Goal: Information Seeking & Learning: Find contact information

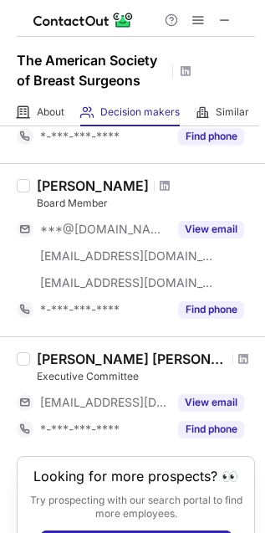
scroll to position [650, 0]
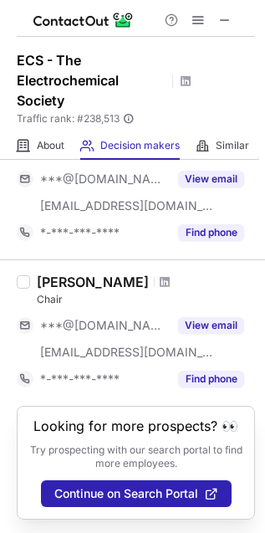
scroll to position [1307, 0]
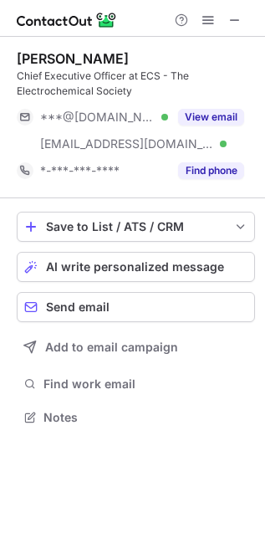
scroll to position [406, 265]
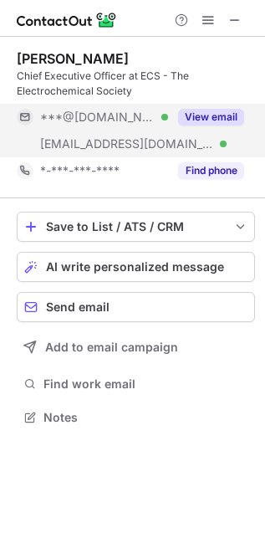
click at [109, 142] on span "[EMAIL_ADDRESS][DOMAIN_NAME]" at bounding box center [127, 143] width 174 height 15
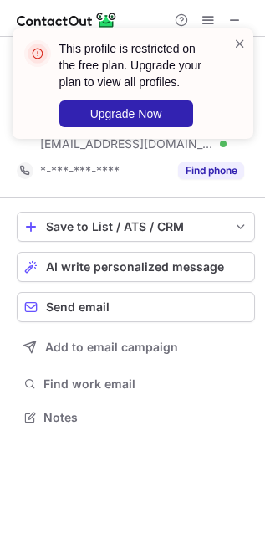
click at [229, 40] on div "This profile is restricted on the free plan. Upgrade your plan to view all prof…" at bounding box center [126, 83] width 214 height 97
drag, startPoint x: 244, startPoint y: 42, endPoint x: 245, endPoint y: 54, distance: 12.7
click at [244, 43] on span at bounding box center [239, 43] width 13 height 17
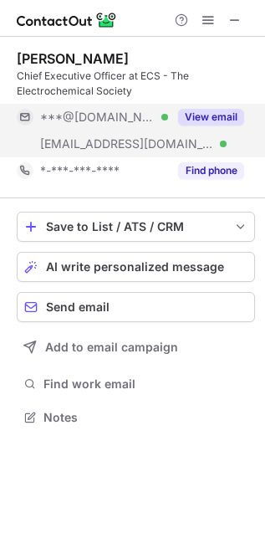
click at [122, 139] on span "[EMAIL_ADDRESS][DOMAIN_NAME]" at bounding box center [127, 143] width 174 height 15
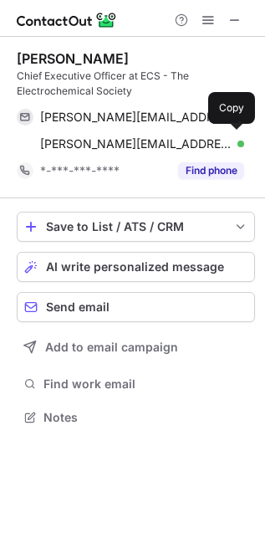
click at [123, 140] on span "[PERSON_NAME][EMAIL_ADDRESS][PERSON_NAME][DOMAIN_NAME]" at bounding box center [136, 143] width 192 height 15
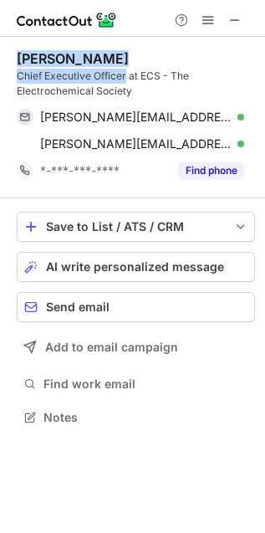
drag, startPoint x: 126, startPoint y: 72, endPoint x: 17, endPoint y: 54, distance: 111.2
click at [17, 54] on div "[PERSON_NAME] Chief Executive Officer at ECS - The Electrochemical Society" at bounding box center [136, 74] width 239 height 49
copy div "[PERSON_NAME] Chief Executive Officer"
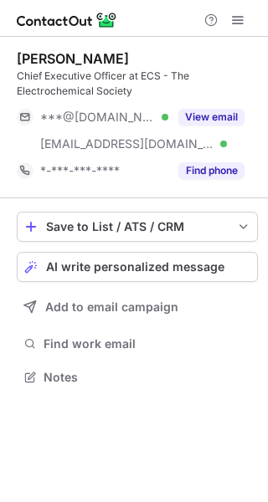
scroll to position [366, 268]
click at [235, 19] on span at bounding box center [237, 19] width 13 height 13
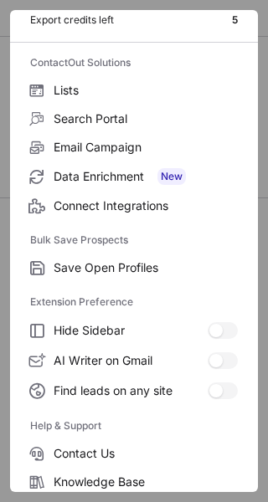
scroll to position [195, 0]
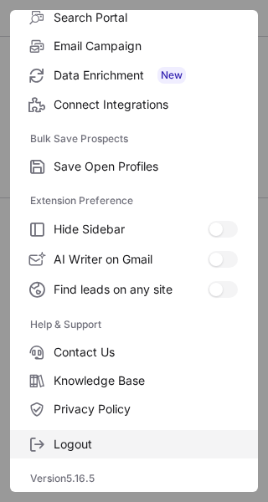
click at [92, 449] on span "Logout" at bounding box center [146, 444] width 184 height 15
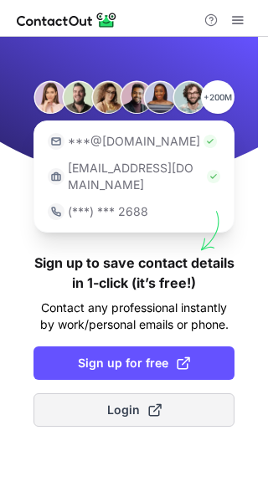
click at [114, 393] on button "Login" at bounding box center [133, 409] width 201 height 33
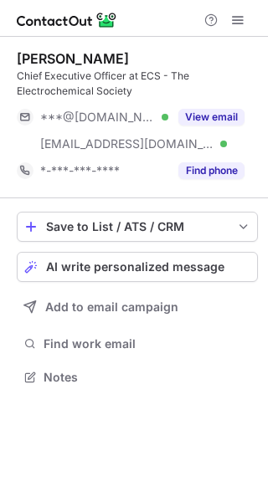
scroll to position [366, 268]
click at [241, 23] on span at bounding box center [237, 19] width 13 height 13
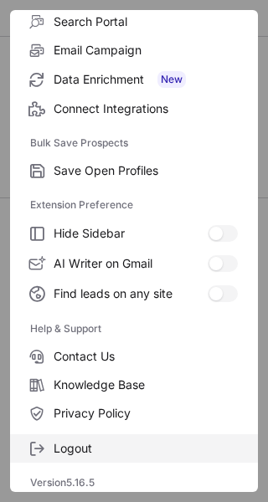
scroll to position [195, 0]
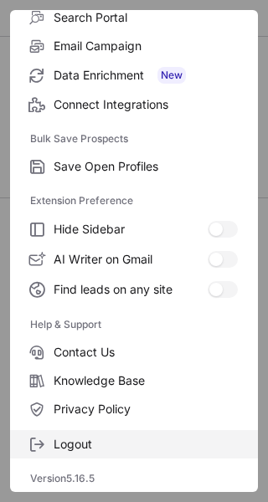
click at [116, 444] on span "Logout" at bounding box center [146, 444] width 184 height 15
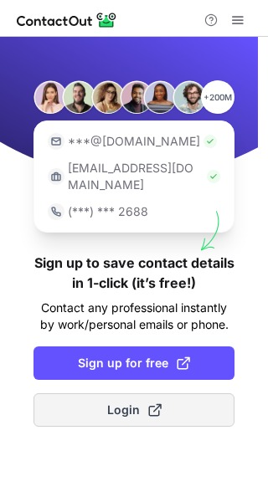
click at [128, 402] on span "Login" at bounding box center [134, 410] width 54 height 17
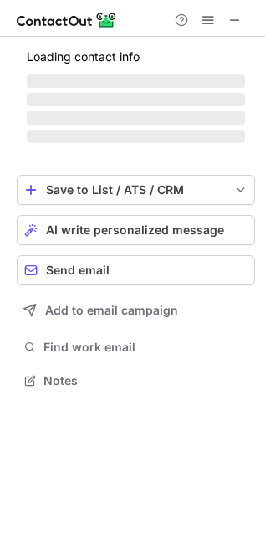
scroll to position [391, 265]
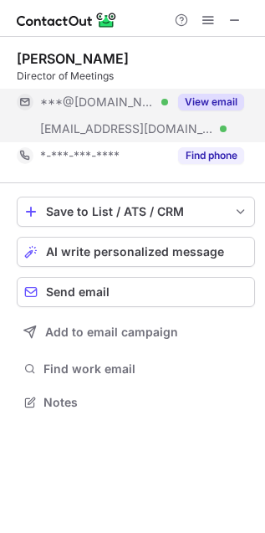
click at [127, 126] on span "[EMAIL_ADDRESS][DOMAIN_NAME]" at bounding box center [127, 128] width 174 height 15
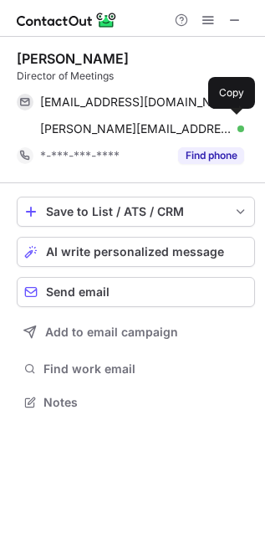
click at [130, 131] on span "[PERSON_NAME][EMAIL_ADDRESS][PERSON_NAME][DOMAIN_NAME]" at bounding box center [136, 128] width 192 height 15
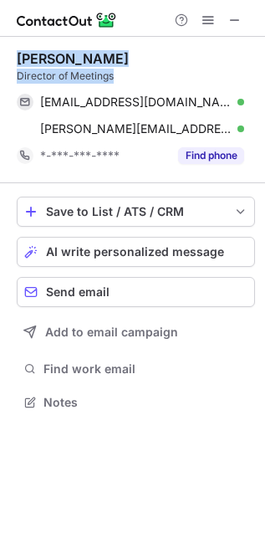
drag, startPoint x: 125, startPoint y: 77, endPoint x: 3, endPoint y: 56, distance: 124.0
click at [3, 56] on div "[PERSON_NAME] Director of Meetings [EMAIL_ADDRESS][DOMAIN_NAME] Verified Send e…" at bounding box center [132, 232] width 265 height 391
copy div "[PERSON_NAME] Director of Meetings"
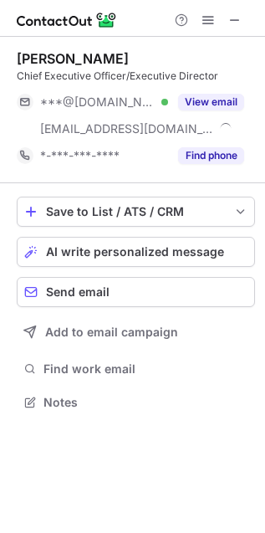
scroll to position [391, 265]
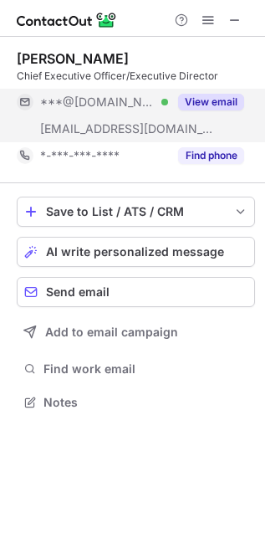
click at [100, 131] on span "[EMAIL_ADDRESS][DOMAIN_NAME]" at bounding box center [127, 128] width 174 height 15
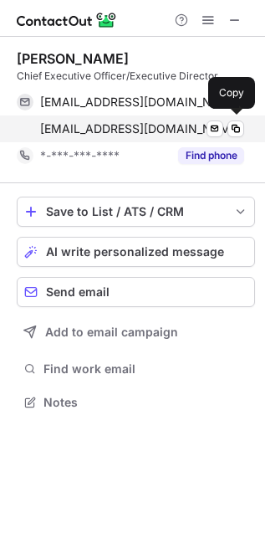
click at [114, 131] on span "jlicalzi@ast.org" at bounding box center [141, 128] width 202 height 15
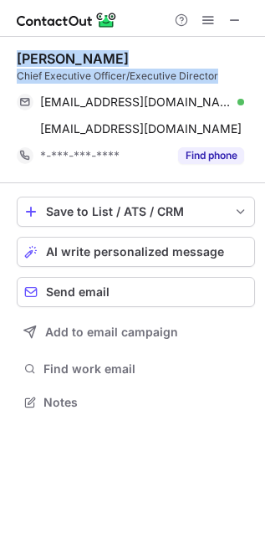
drag, startPoint x: 218, startPoint y: 74, endPoint x: 19, endPoint y: 57, distance: 200.0
click at [19, 57] on div "Jodi Licalzi Chief Executive Officer/Executive Director" at bounding box center [136, 66] width 239 height 33
copy div "Jodi Licalzi Chief Executive Officer/Executive Director"
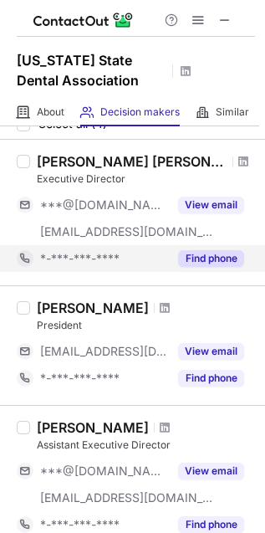
scroll to position [93, 0]
